Goal: Task Accomplishment & Management: Manage account settings

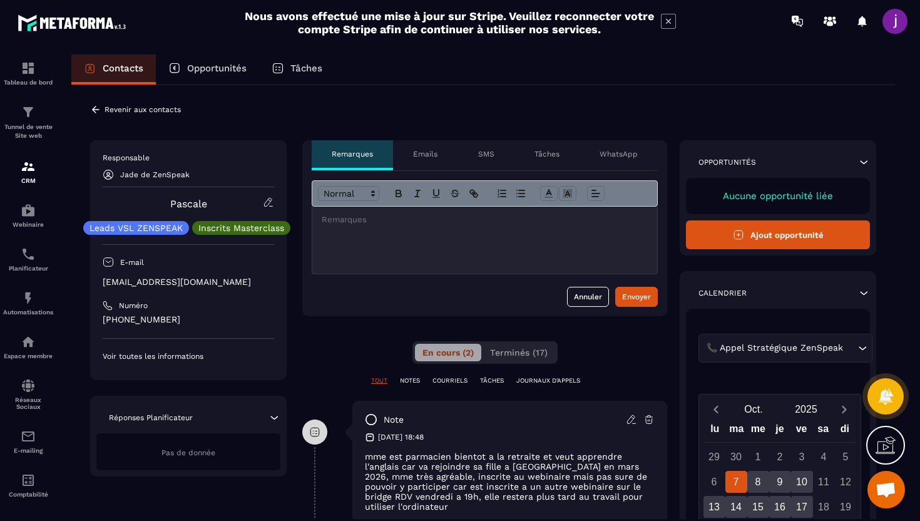
click at [94, 105] on icon at bounding box center [95, 109] width 11 height 11
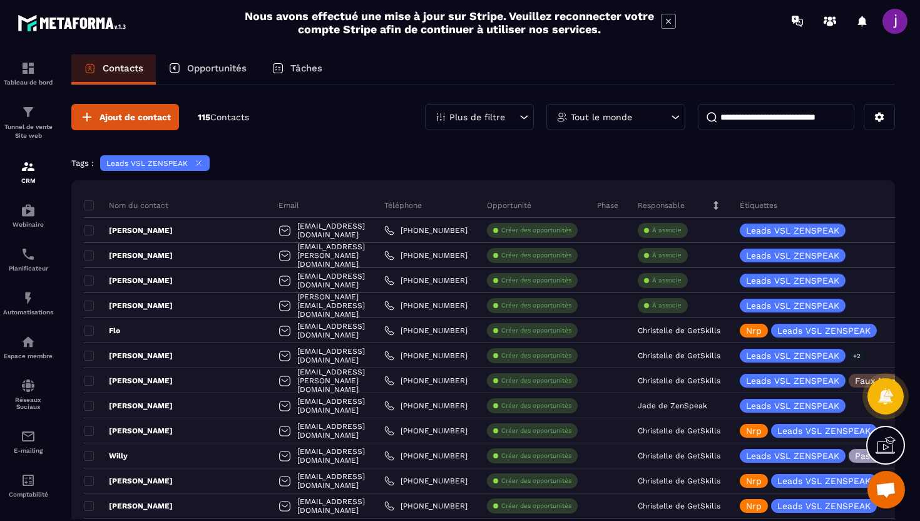
click at [758, 121] on input at bounding box center [776, 117] width 157 height 26
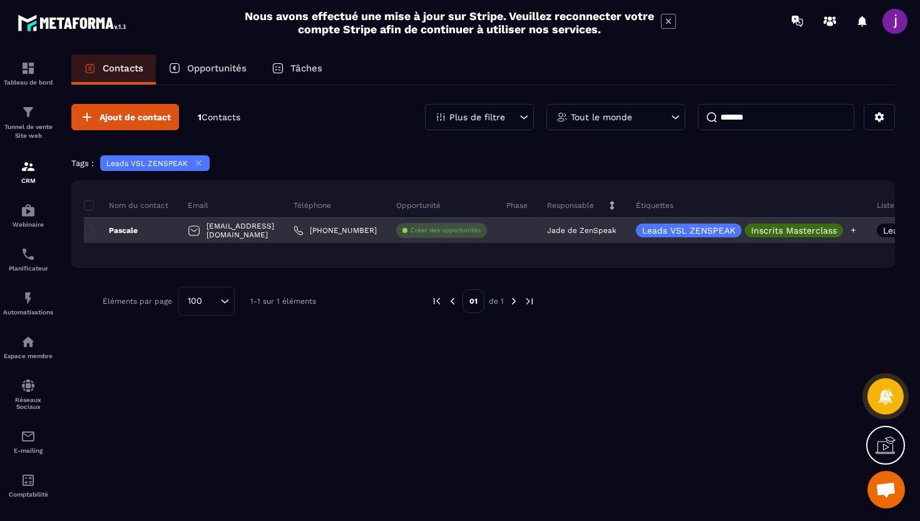
click at [851, 230] on icon at bounding box center [853, 230] width 5 height 5
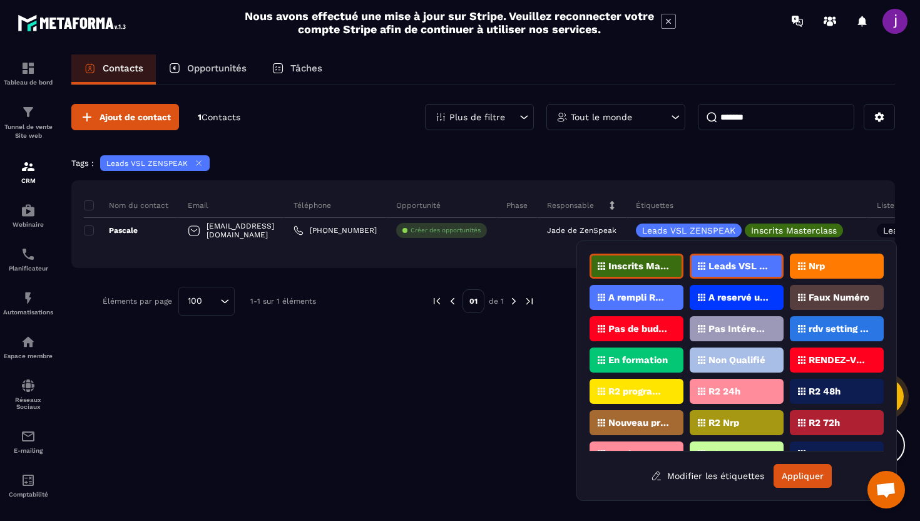
click at [733, 293] on p "A reservé un appel" at bounding box center [739, 297] width 61 height 9
click at [788, 479] on button "Appliquer" at bounding box center [803, 476] width 58 height 24
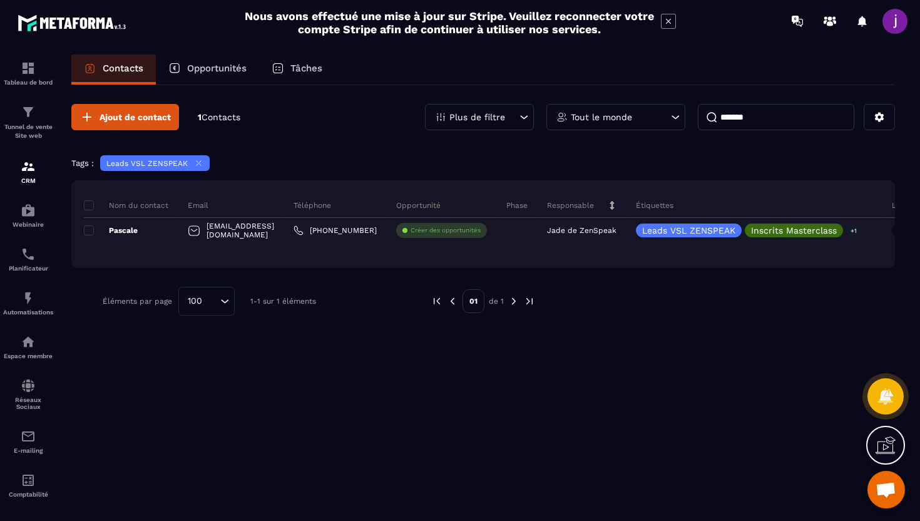
click at [780, 120] on input "*******" at bounding box center [776, 117] width 157 height 26
type input "*"
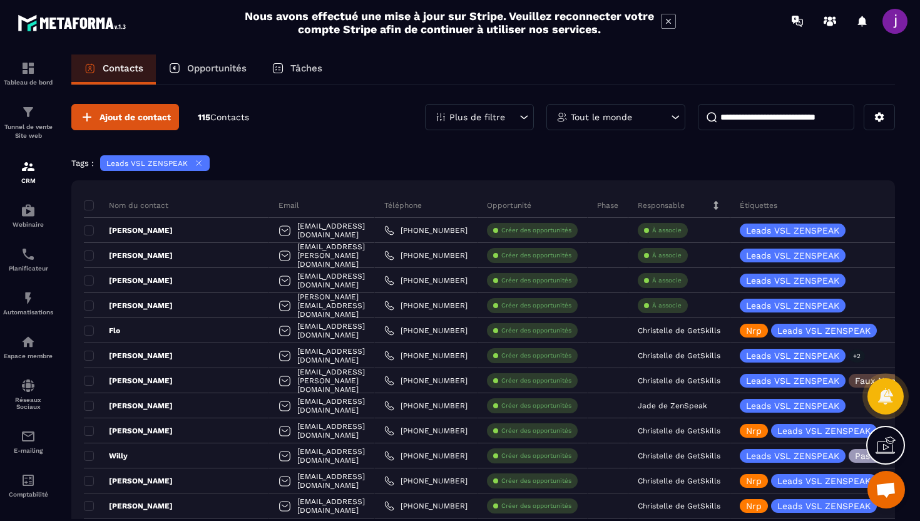
click at [200, 160] on icon at bounding box center [198, 162] width 9 height 9
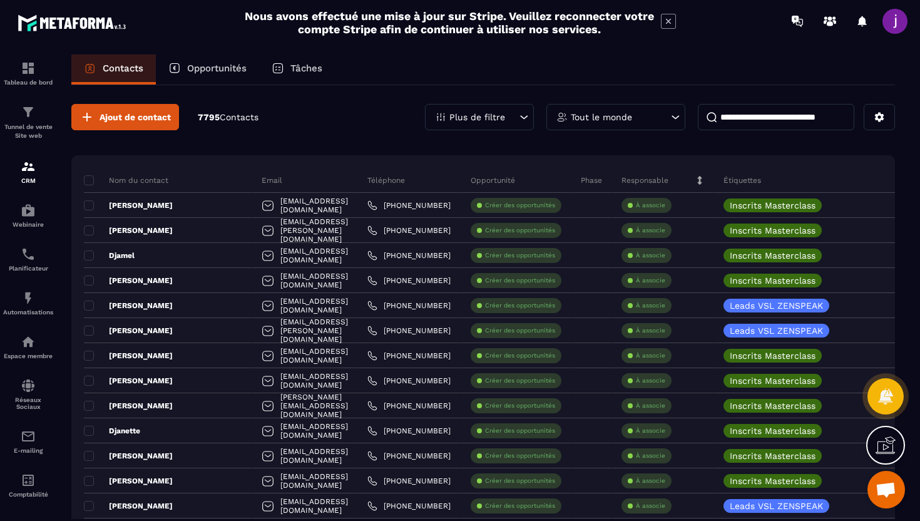
click at [527, 114] on icon at bounding box center [524, 117] width 13 height 13
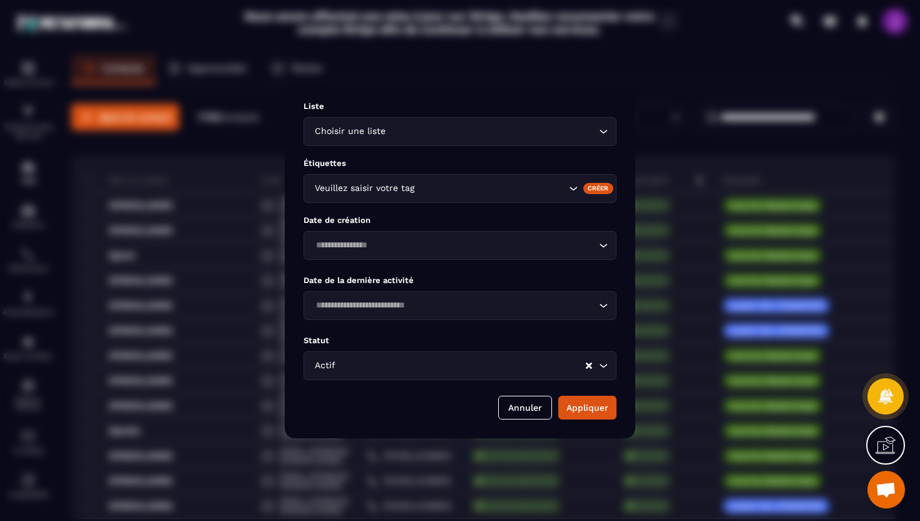
click at [518, 138] on input "Search for option" at bounding box center [492, 132] width 208 height 14
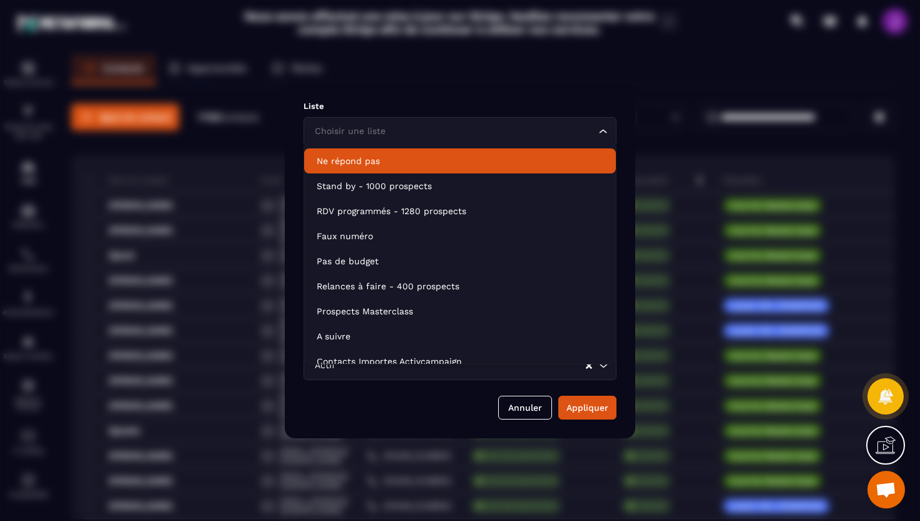
click at [545, 121] on div "Choisir une liste Loading..." at bounding box center [460, 131] width 313 height 29
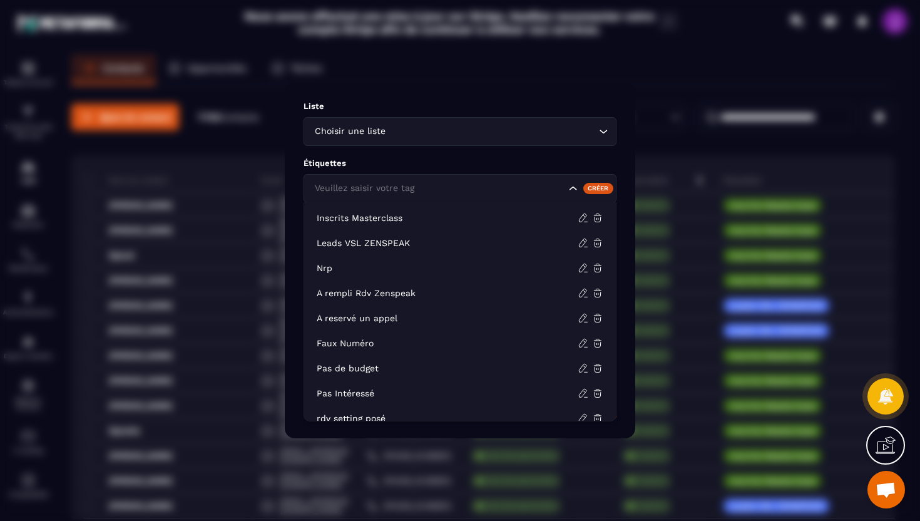
click at [480, 193] on input "Search for option" at bounding box center [439, 189] width 254 height 14
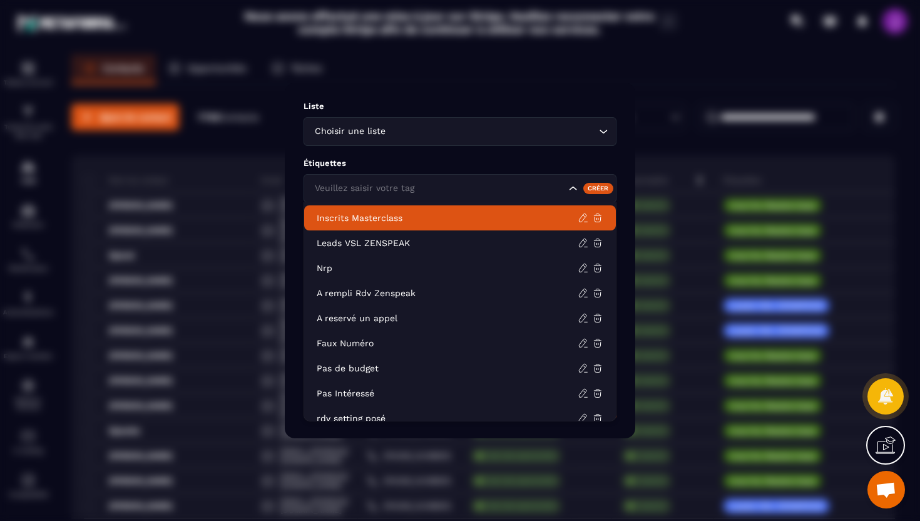
click at [468, 213] on p "Inscrits Masterclass" at bounding box center [447, 218] width 261 height 13
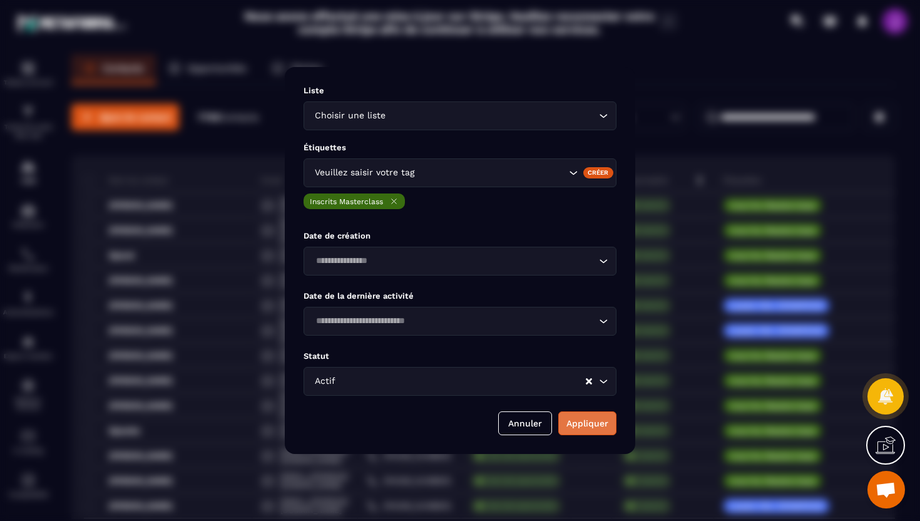
click at [586, 429] on button "Appliquer" at bounding box center [587, 423] width 58 height 24
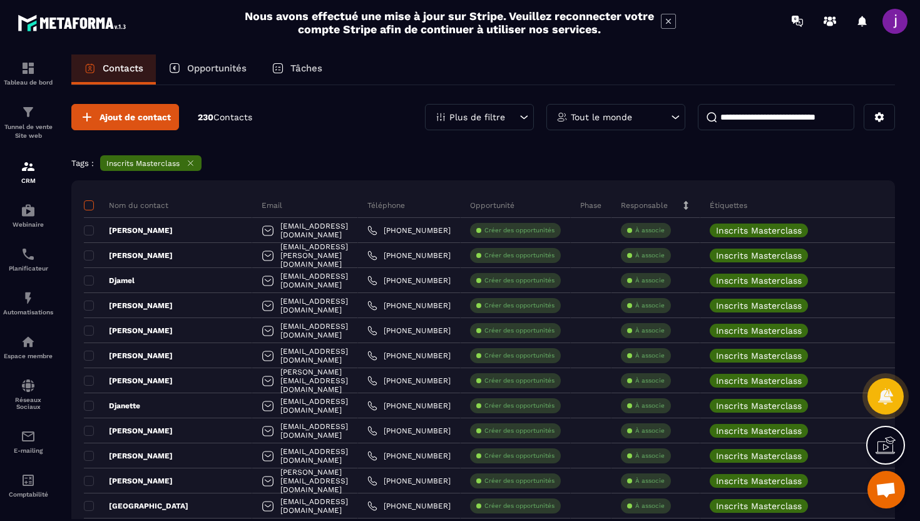
click at [88, 205] on span at bounding box center [89, 205] width 10 height 10
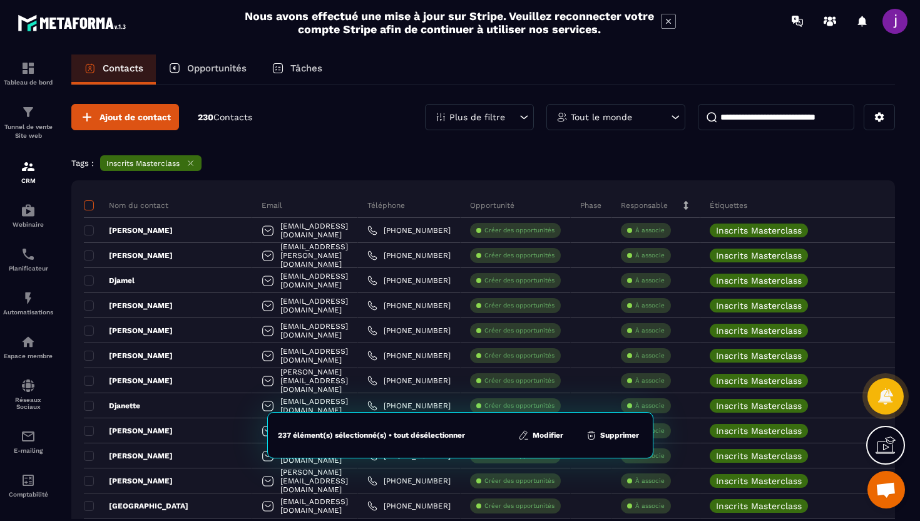
click at [91, 202] on span at bounding box center [89, 205] width 10 height 10
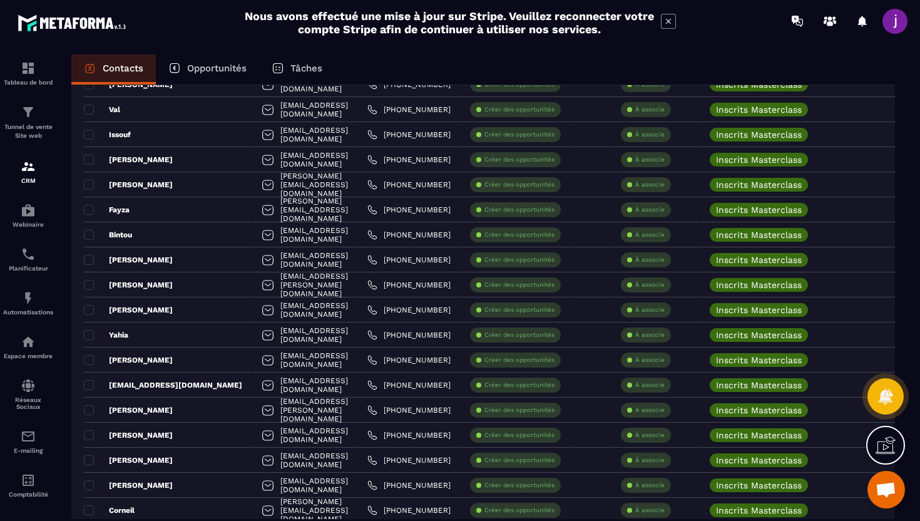
scroll to position [2295, 0]
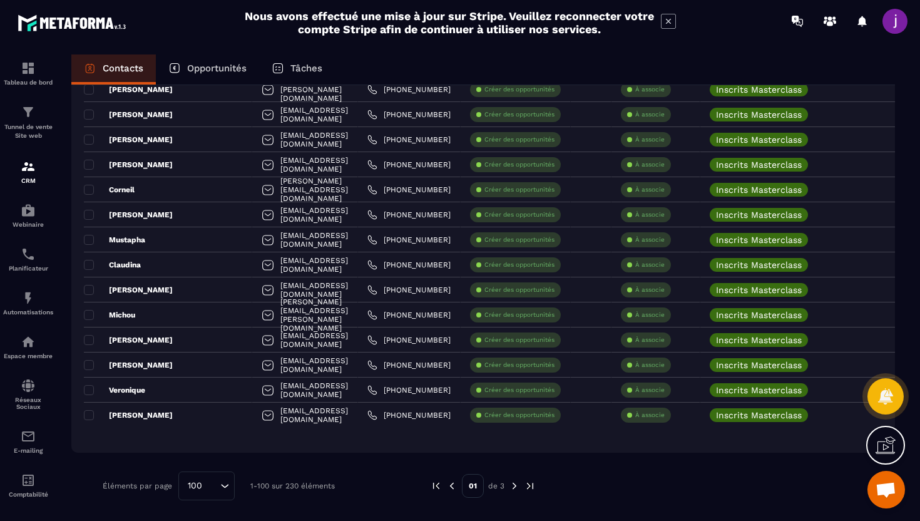
click at [537, 487] on div "Éléments par page 100 Loading... 1-100 sur 230 éléments 01 de 3" at bounding box center [483, 485] width 824 height 29
click at [533, 487] on img at bounding box center [530, 485] width 11 height 11
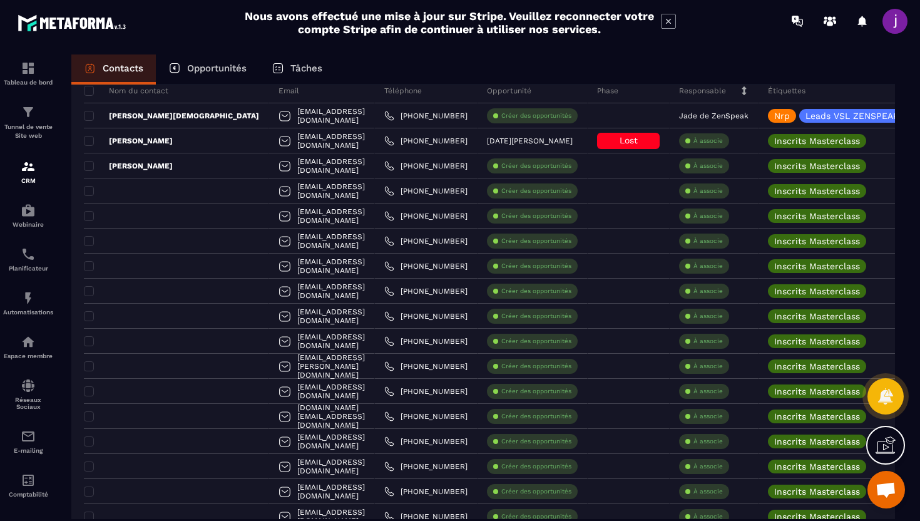
scroll to position [157, 0]
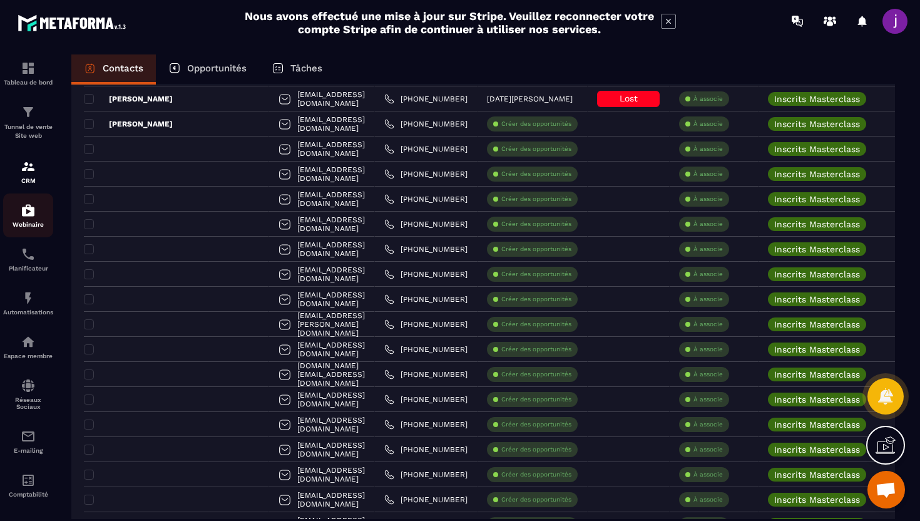
click at [18, 212] on div "Webinaire" at bounding box center [28, 215] width 50 height 25
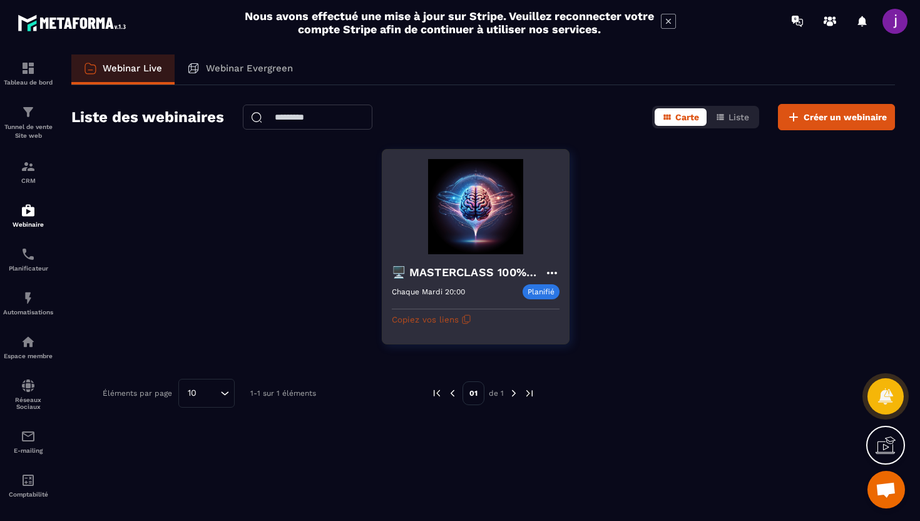
click at [443, 322] on button "Copiez vos liens" at bounding box center [432, 319] width 80 height 20
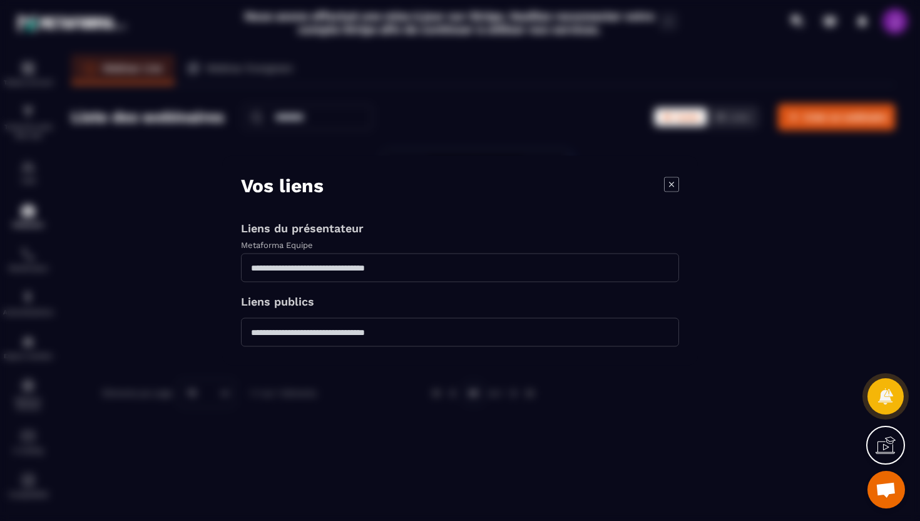
click at [671, 186] on icon "Modal window" at bounding box center [671, 184] width 15 height 15
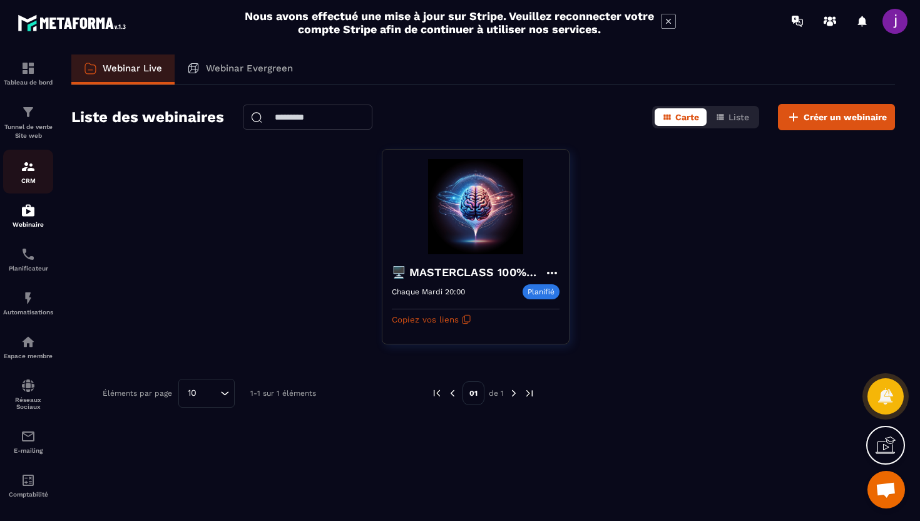
click at [21, 183] on p "CRM" at bounding box center [28, 180] width 50 height 7
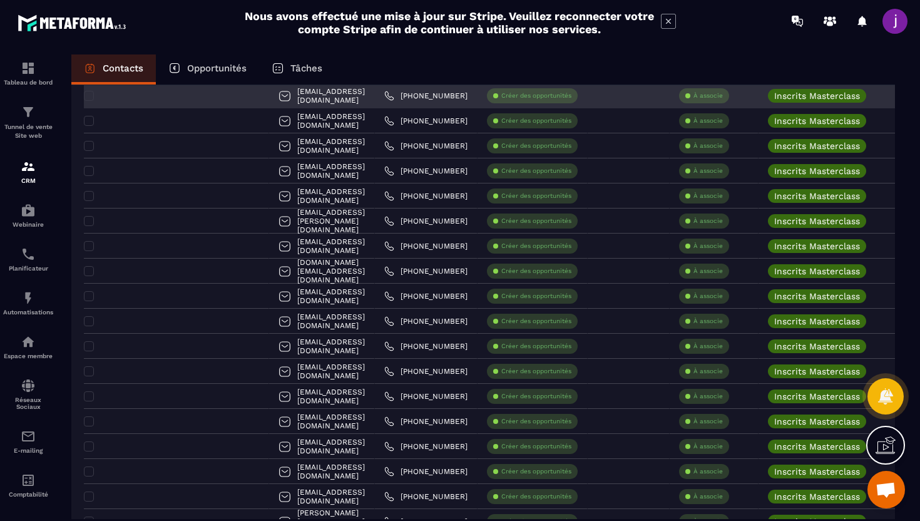
scroll to position [542, 0]
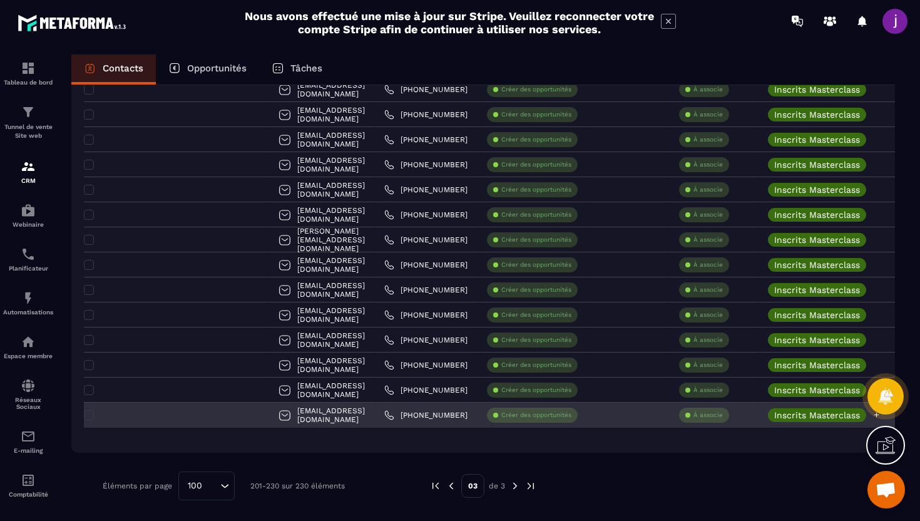
click at [873, 417] on icon at bounding box center [877, 415] width 8 height 8
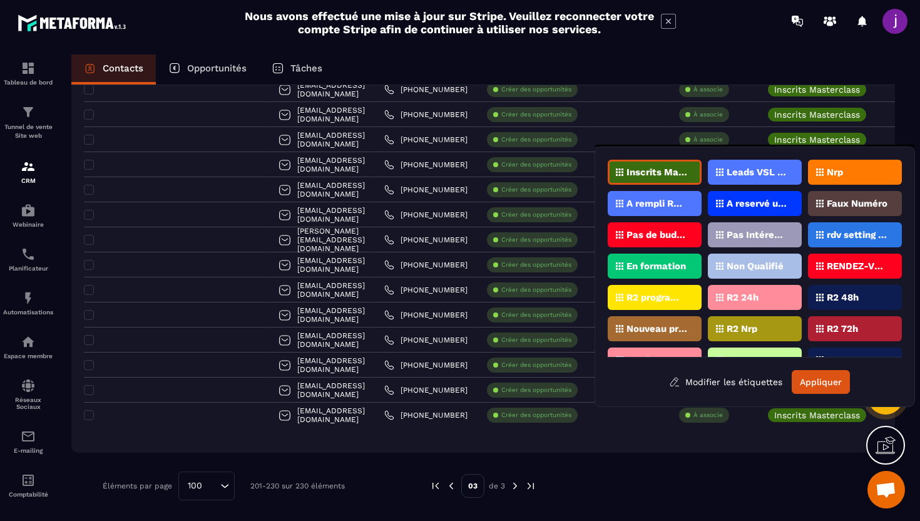
scroll to position [56, 0]
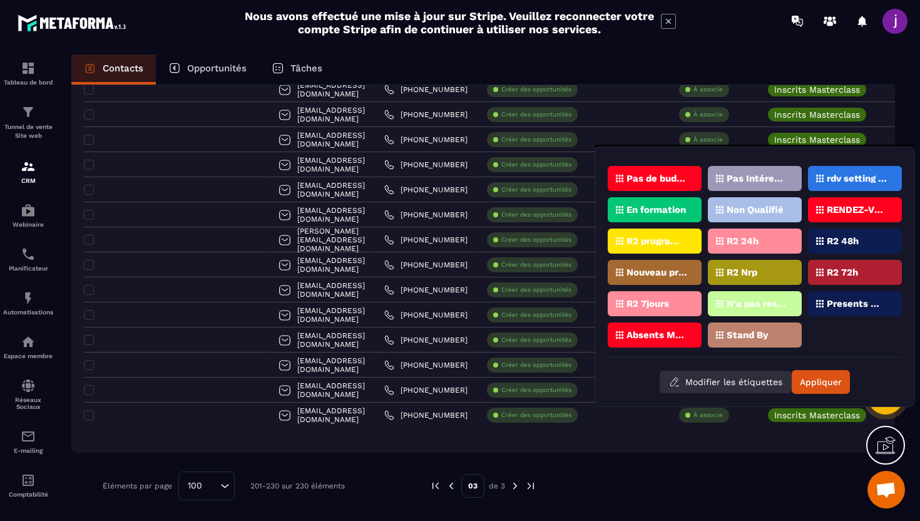
click at [743, 383] on button "Modifier les étiquettes" at bounding box center [726, 382] width 132 height 23
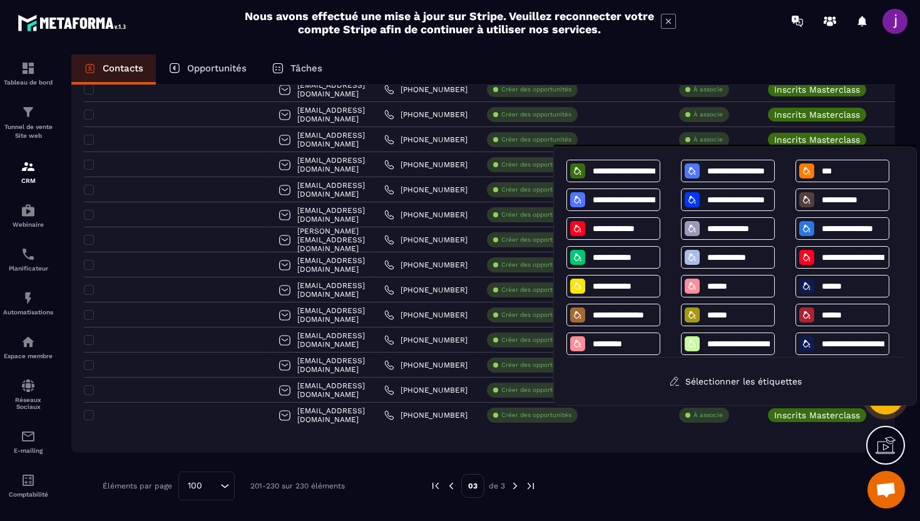
scroll to position [36, 0]
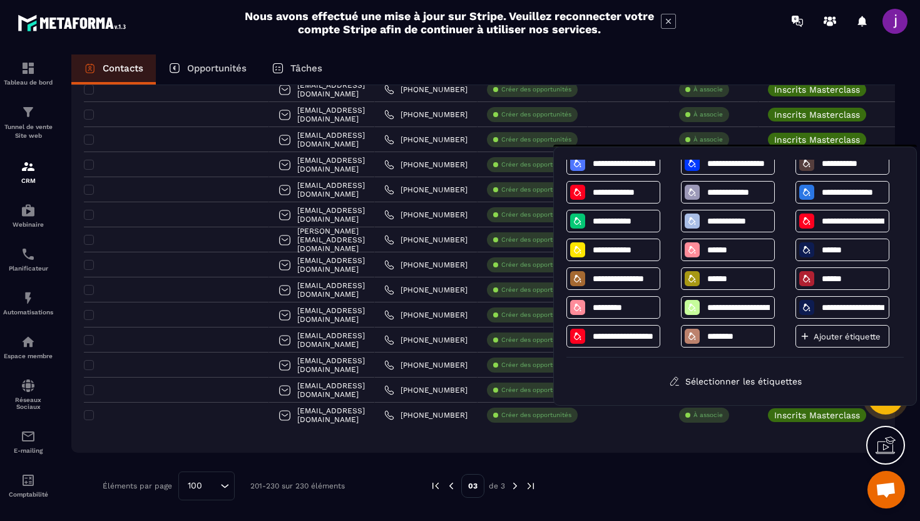
click at [822, 339] on p "Ajouter étiquette" at bounding box center [847, 336] width 67 height 9
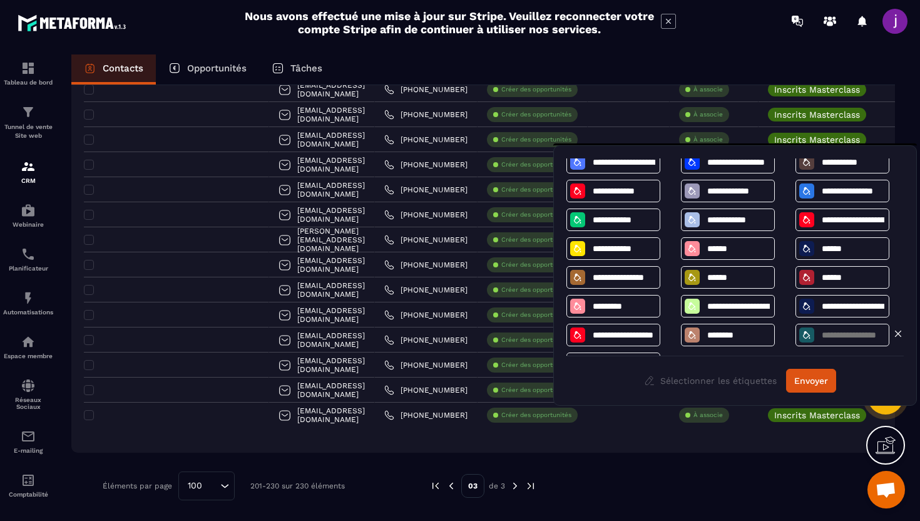
click at [833, 338] on input at bounding box center [853, 335] width 65 height 11
type input "*"
type input "**********"
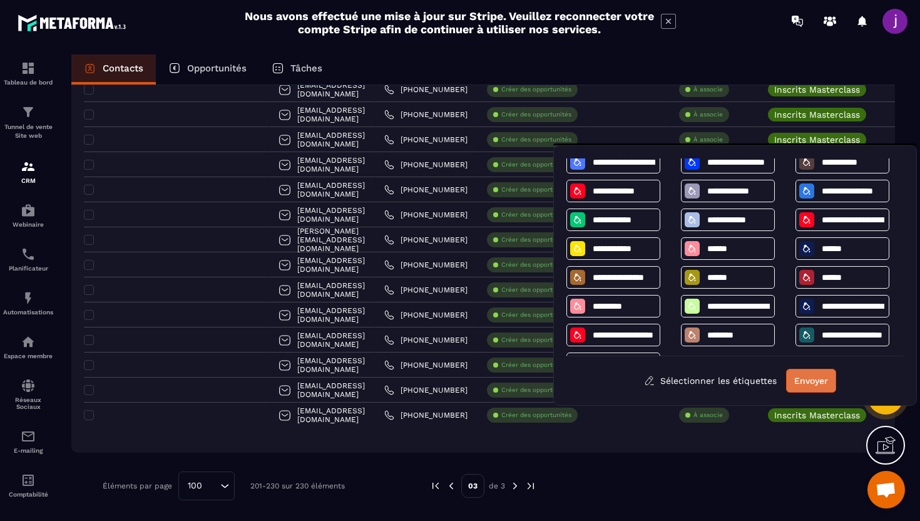
click at [806, 384] on button "Envoyer" at bounding box center [811, 381] width 50 height 24
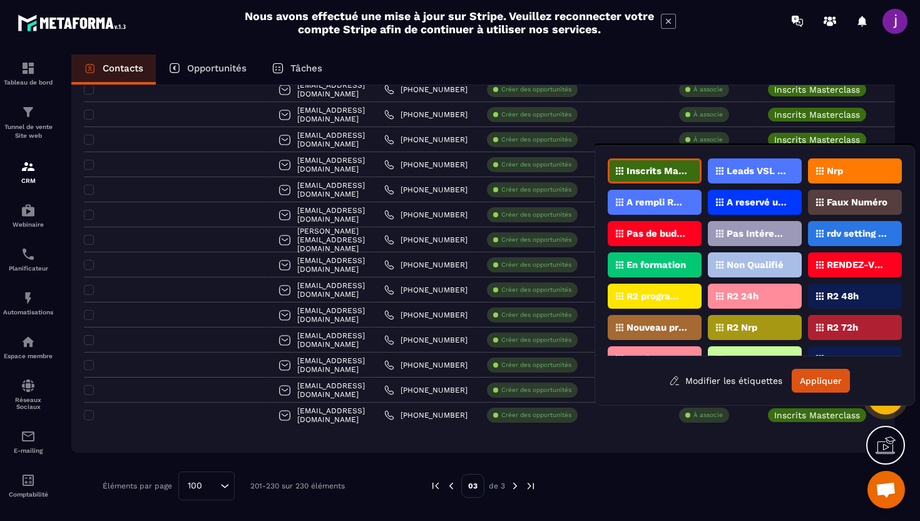
scroll to position [56, 0]
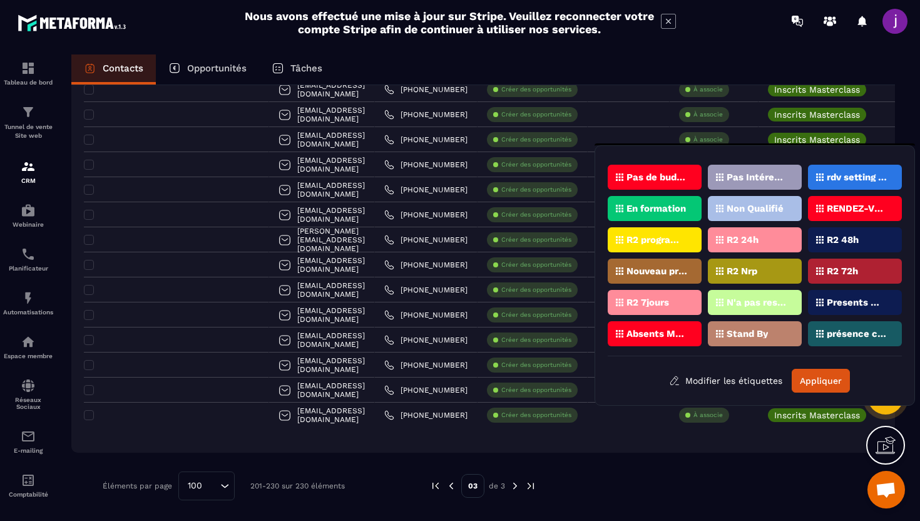
click at [747, 485] on div at bounding box center [709, 485] width 309 height 29
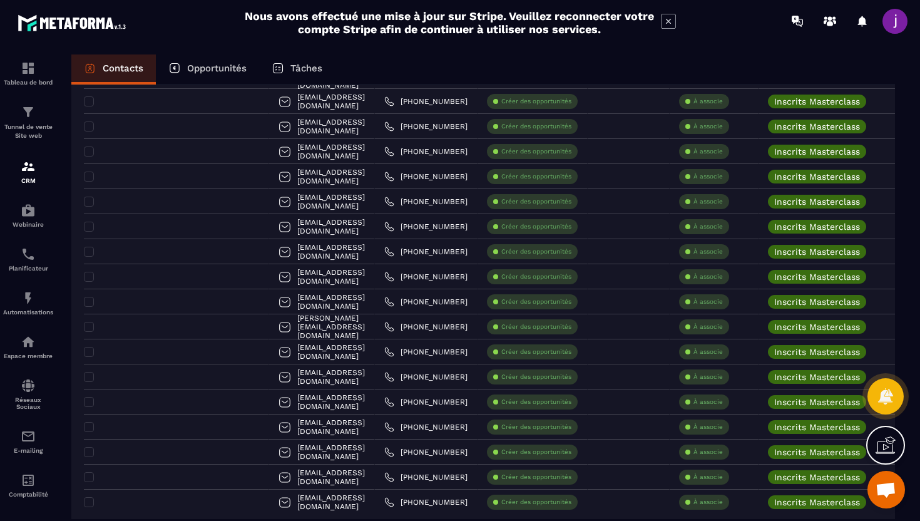
scroll to position [542, 0]
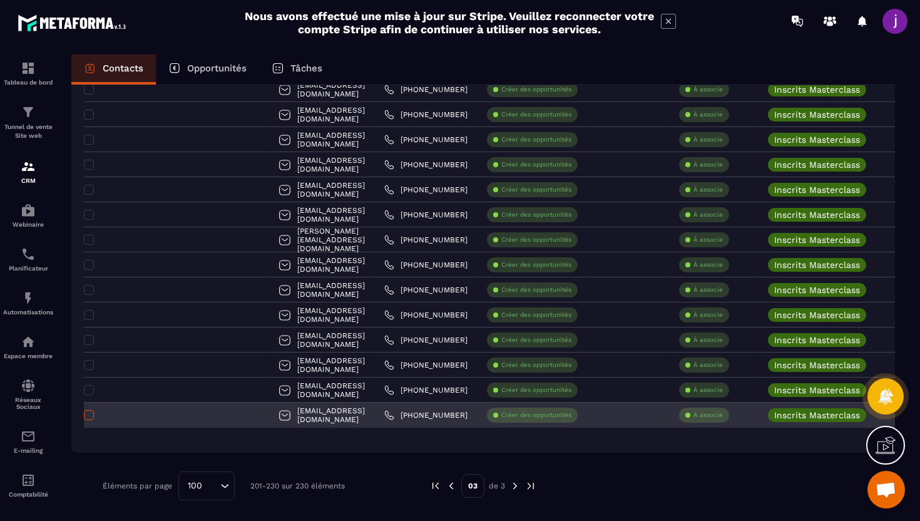
click at [87, 414] on span at bounding box center [89, 415] width 10 height 10
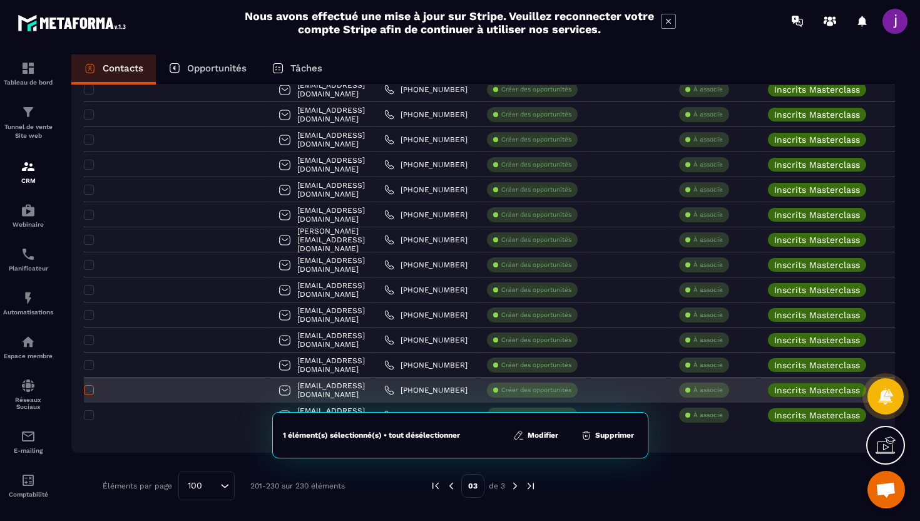
click at [87, 393] on span at bounding box center [89, 390] width 10 height 10
click at [89, 390] on span at bounding box center [89, 390] width 10 height 10
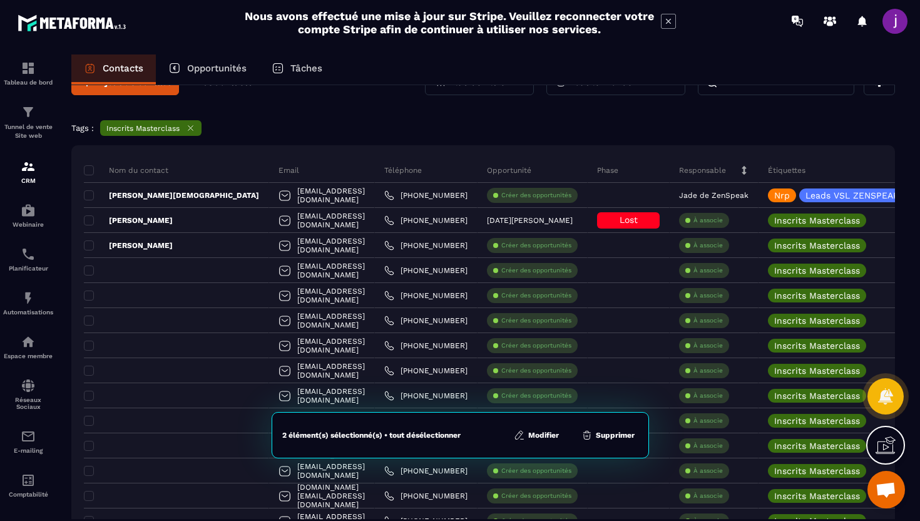
scroll to position [1, 0]
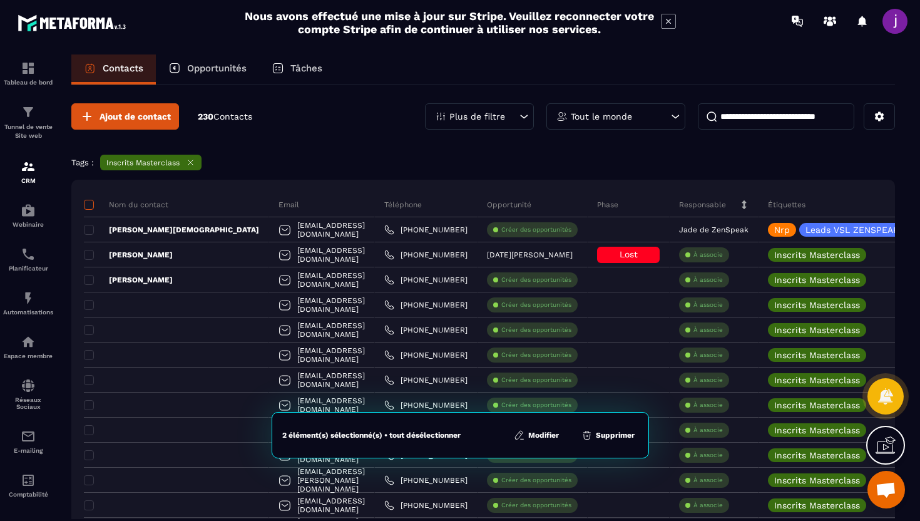
click at [89, 207] on span at bounding box center [89, 205] width 10 height 10
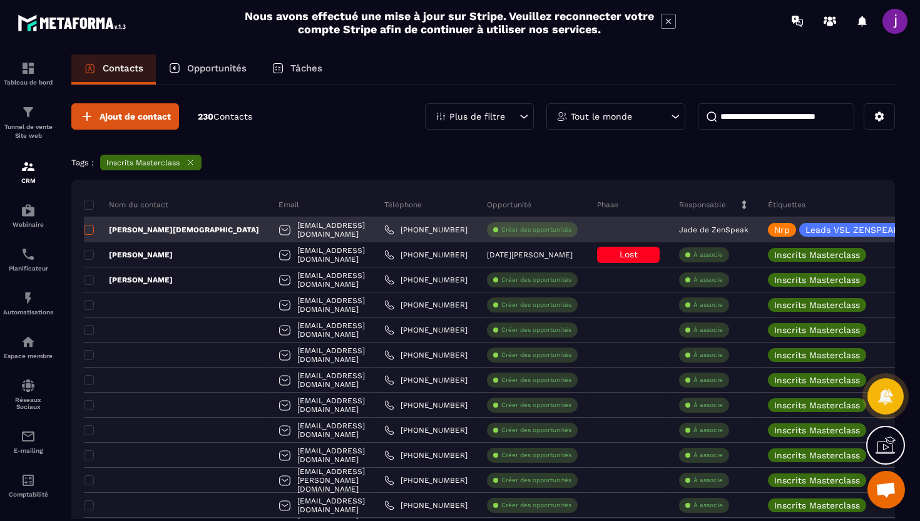
click at [91, 232] on span at bounding box center [89, 230] width 10 height 10
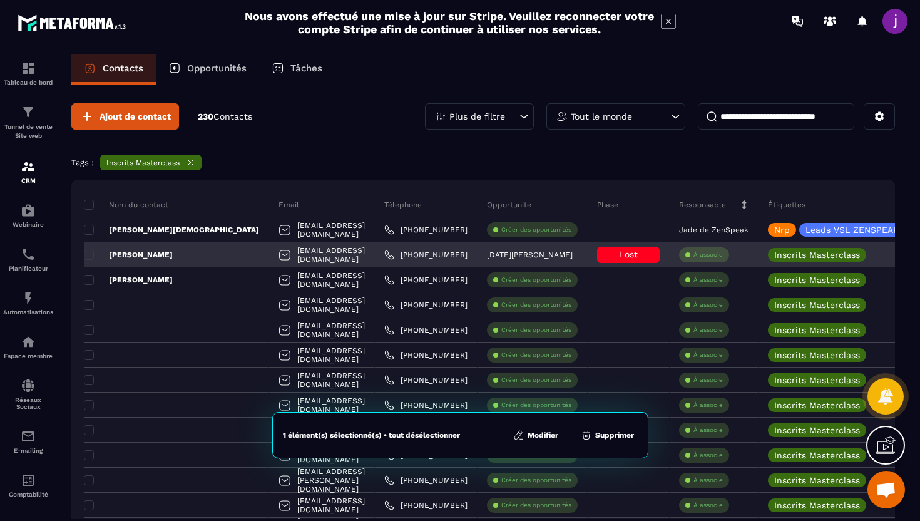
click at [90, 249] on div "Assya BELAOUD" at bounding box center [176, 254] width 185 height 25
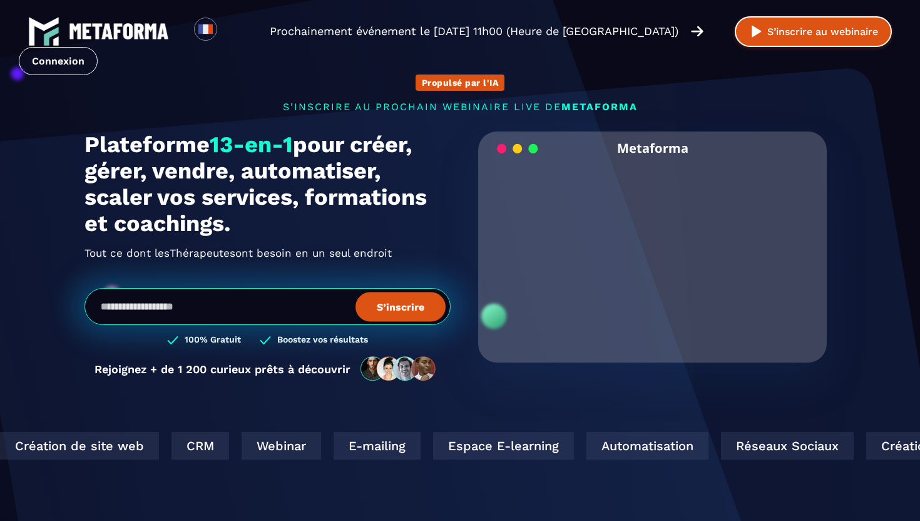
click at [746, 36] on button "S’inscrire au webinaire" at bounding box center [813, 31] width 157 height 31
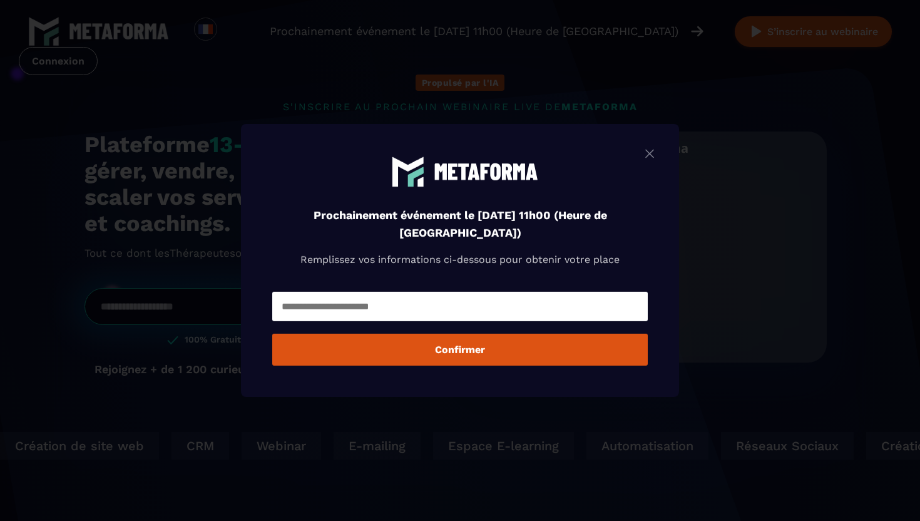
click at [529, 73] on div "Modal window" at bounding box center [460, 260] width 920 height 521
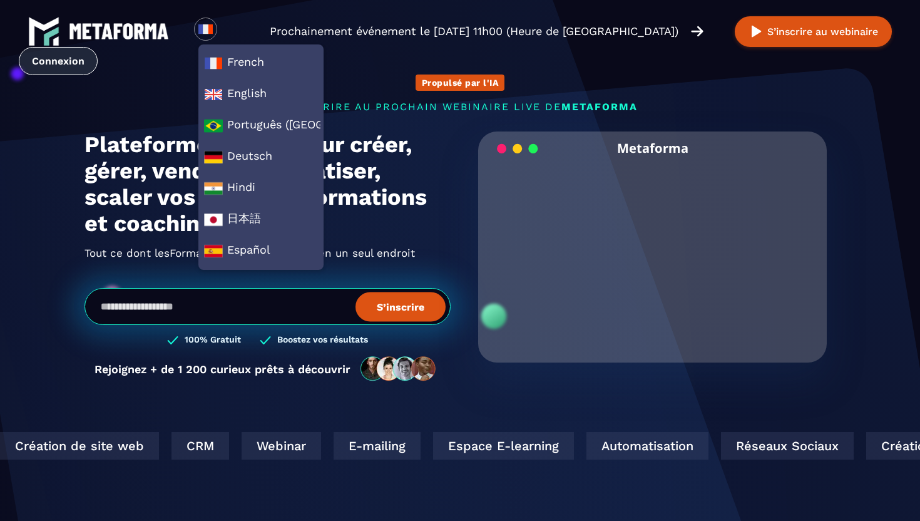
click at [61, 53] on link "Connexion" at bounding box center [58, 61] width 79 height 28
